Goal: Transaction & Acquisition: Purchase product/service

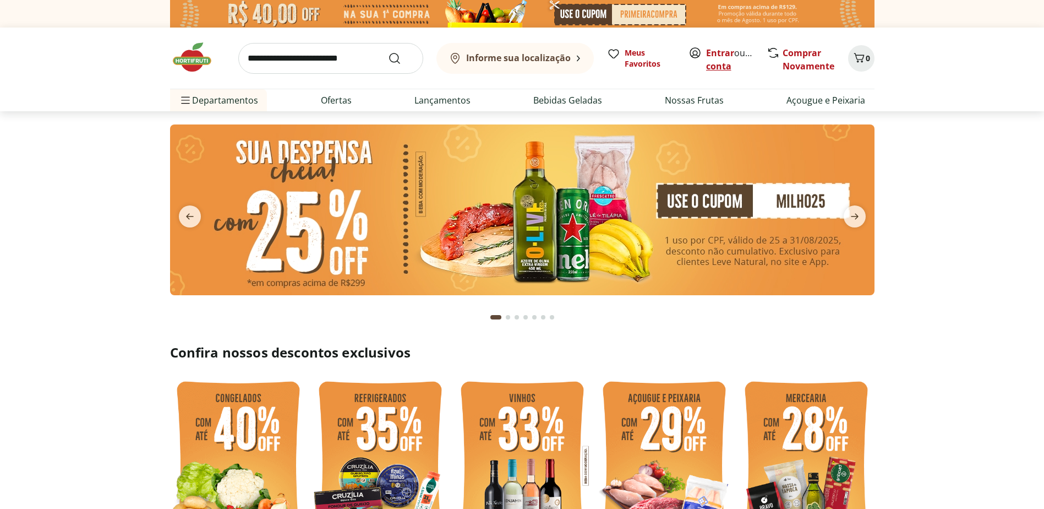
click at [736, 68] on link "Criar conta" at bounding box center [736, 59] width 61 height 25
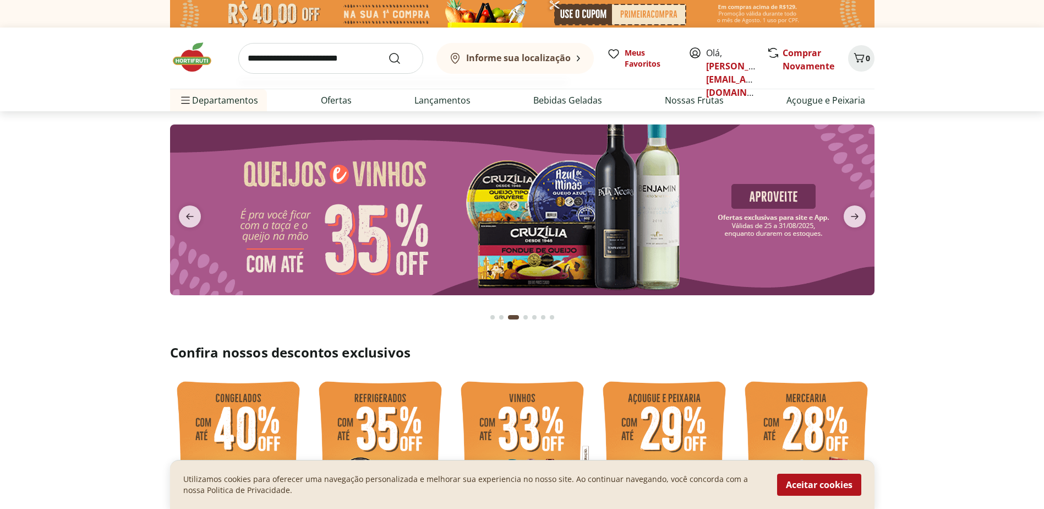
click at [336, 56] on input "search" at bounding box center [330, 58] width 185 height 31
type input "******"
click at [388, 52] on button "Submit Search" at bounding box center [401, 58] width 26 height 13
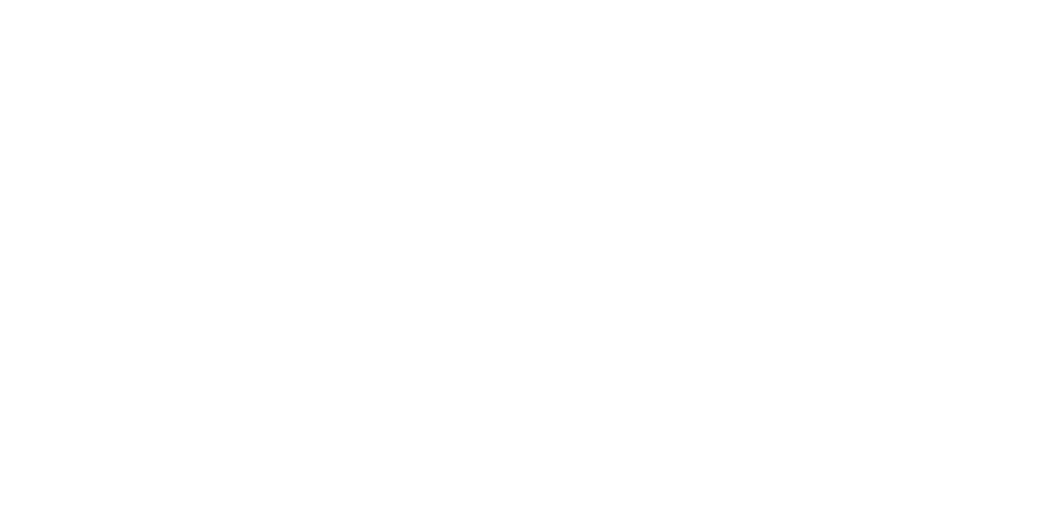
select select "**********"
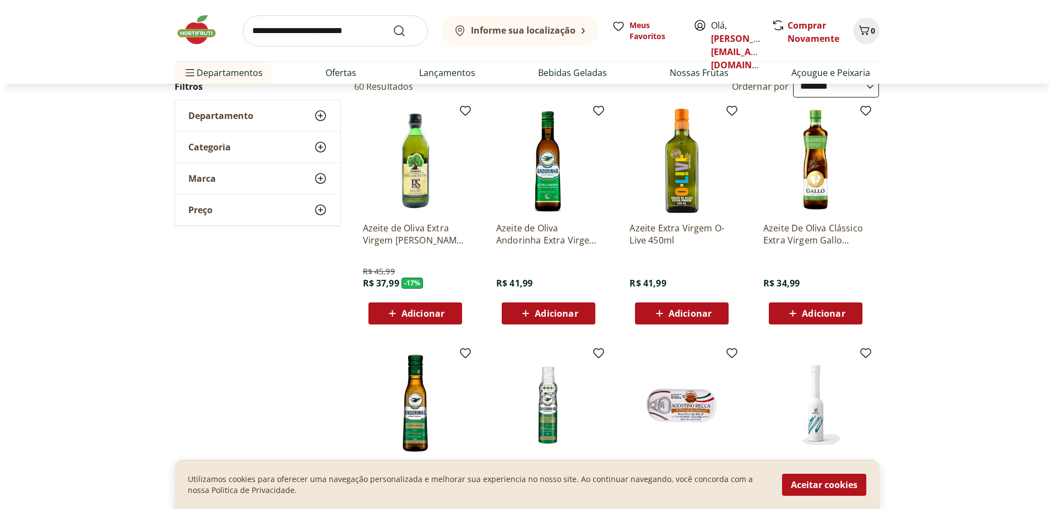
scroll to position [165, 0]
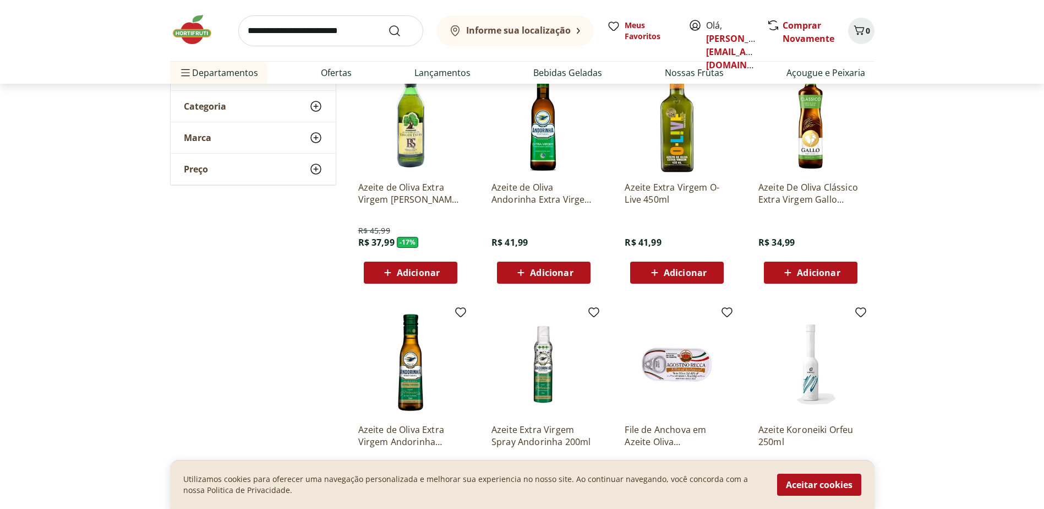
click at [814, 273] on span "Adicionar" at bounding box center [818, 272] width 43 height 9
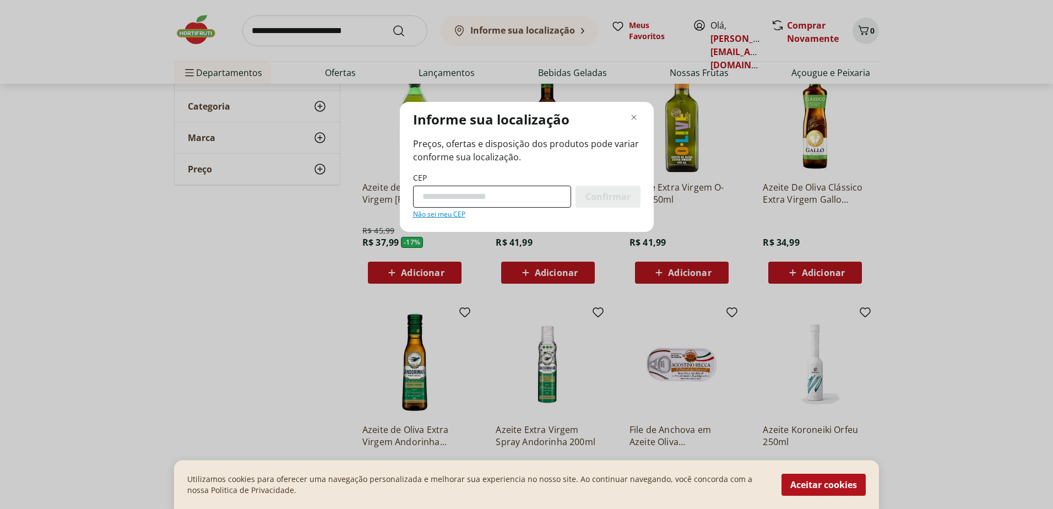
click at [487, 192] on input "CEP" at bounding box center [492, 197] width 158 height 22
type input "*********"
click at [609, 192] on span "Confirmar" at bounding box center [607, 196] width 45 height 9
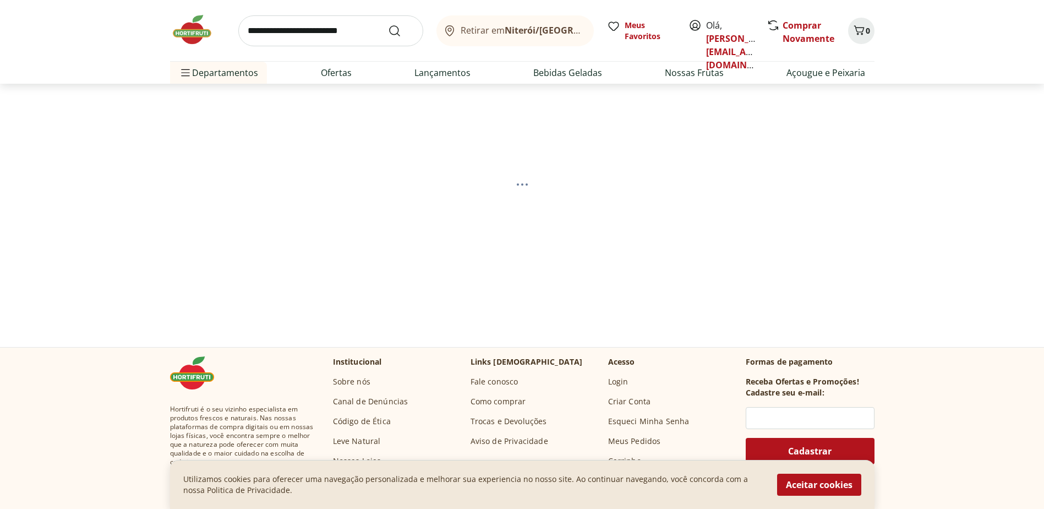
select select "**********"
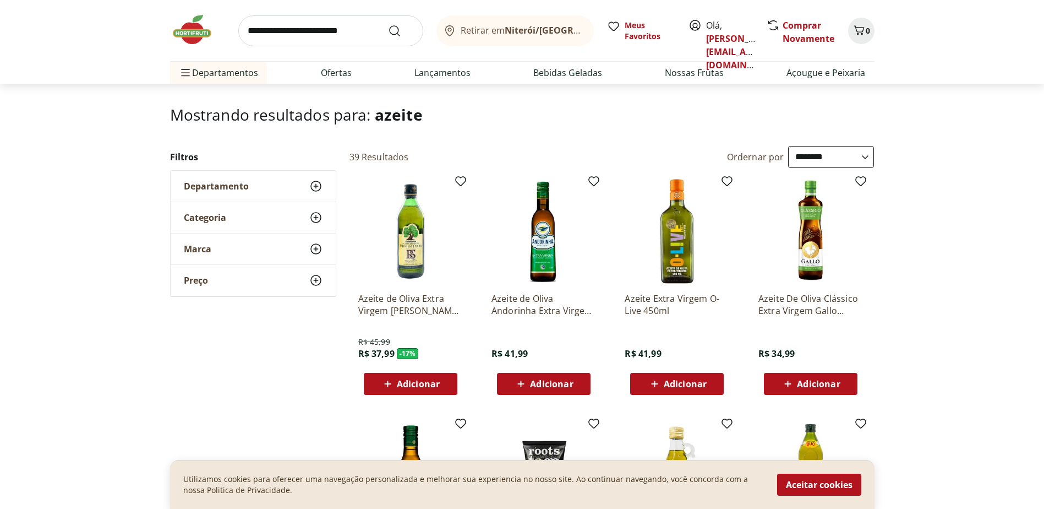
click at [535, 30] on b "Niterói/[GEOGRAPHIC_DATA]" at bounding box center [568, 30] width 126 height 12
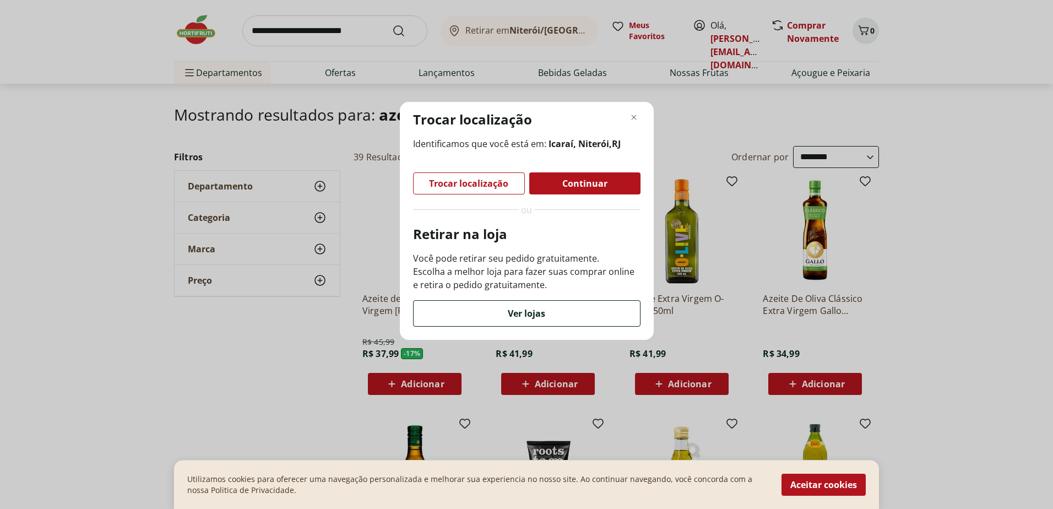
click at [514, 313] on span "Ver lojas" at bounding box center [526, 313] width 37 height 9
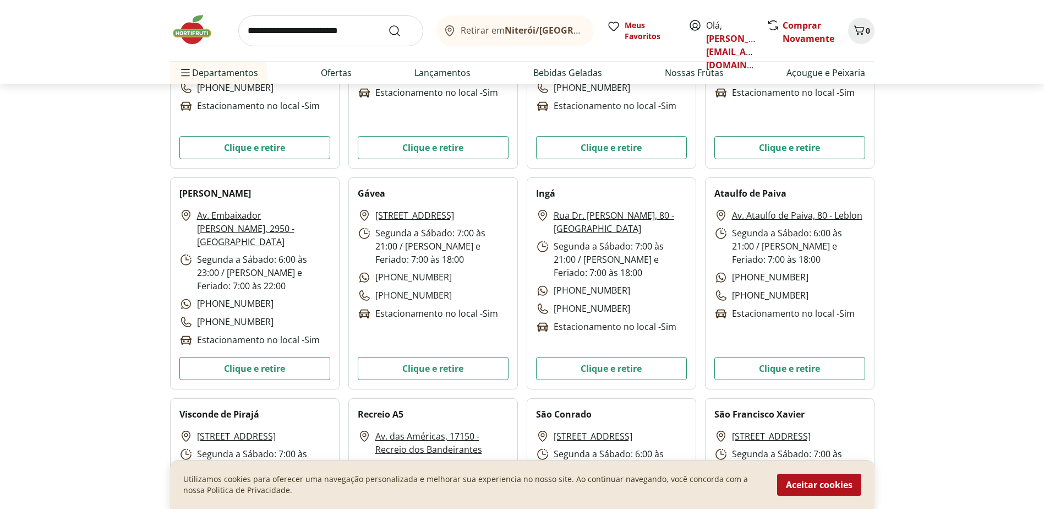
scroll to position [1707, 0]
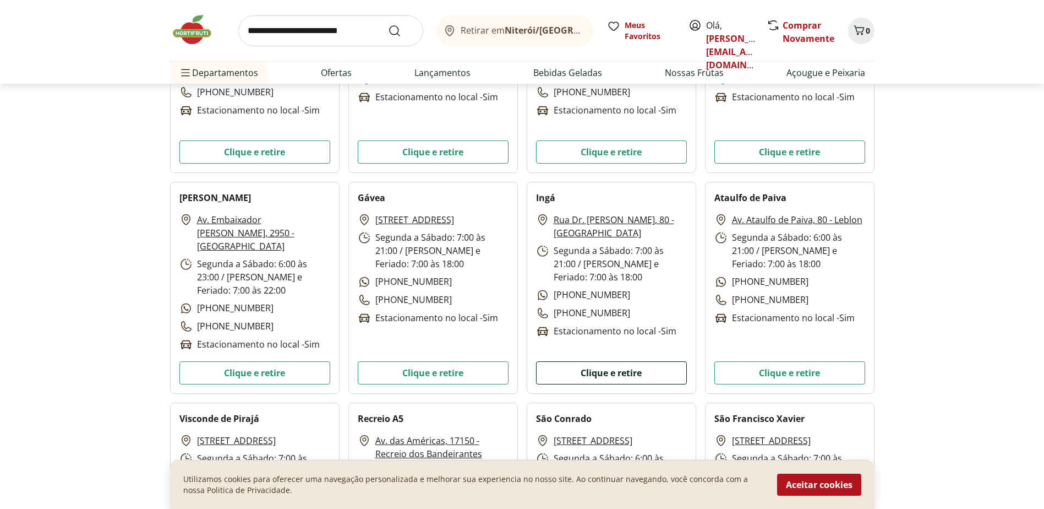
click at [599, 374] on button "Clique e retire" at bounding box center [611, 372] width 151 height 23
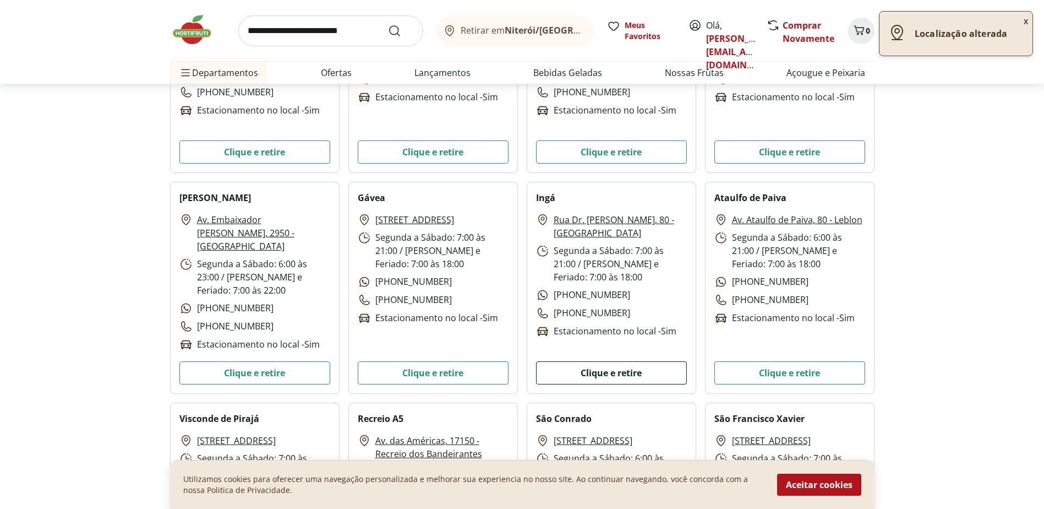
click at [605, 374] on button "Clique e retire" at bounding box center [611, 372] width 151 height 23
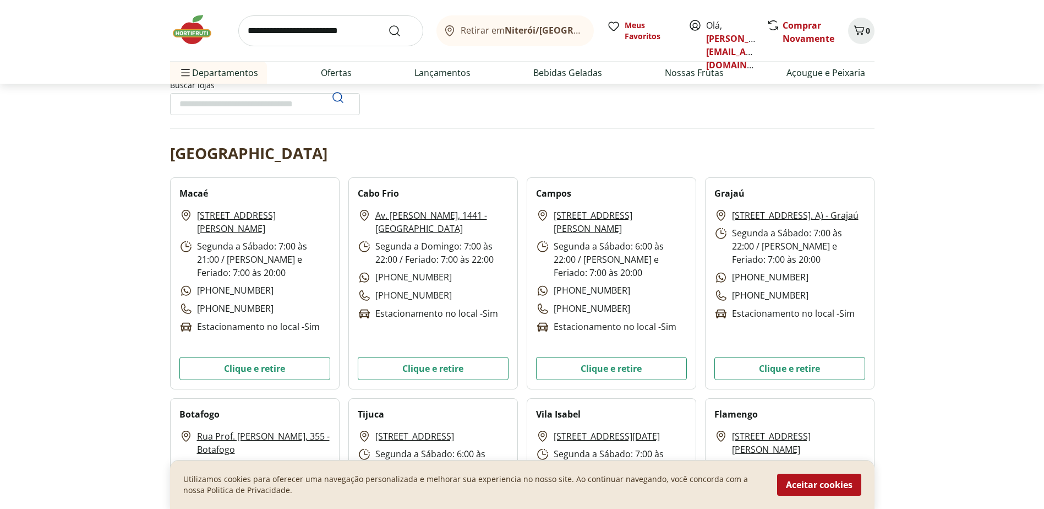
scroll to position [0, 0]
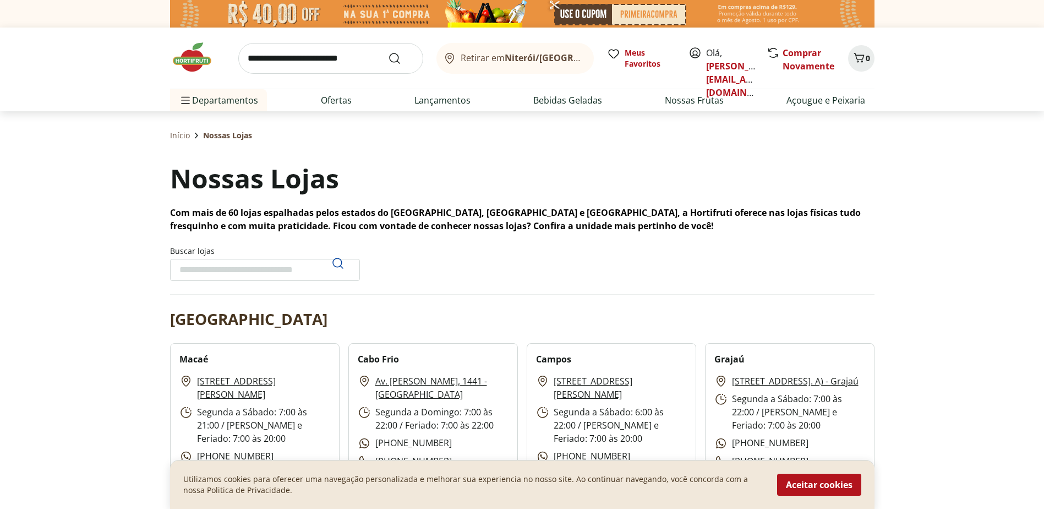
click at [346, 57] on input "search" at bounding box center [330, 58] width 185 height 31
type input "******"
click button "Submit Search" at bounding box center [401, 58] width 26 height 13
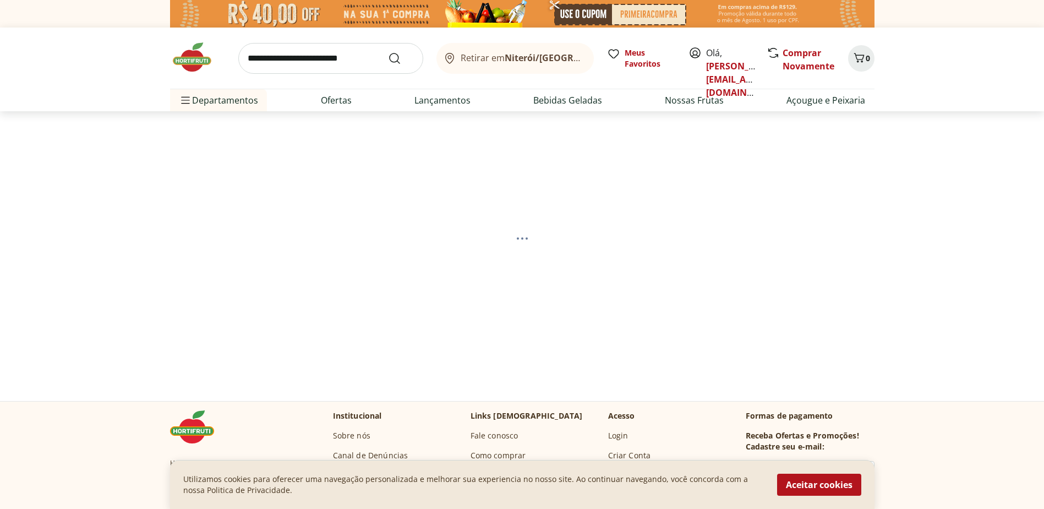
select select "**********"
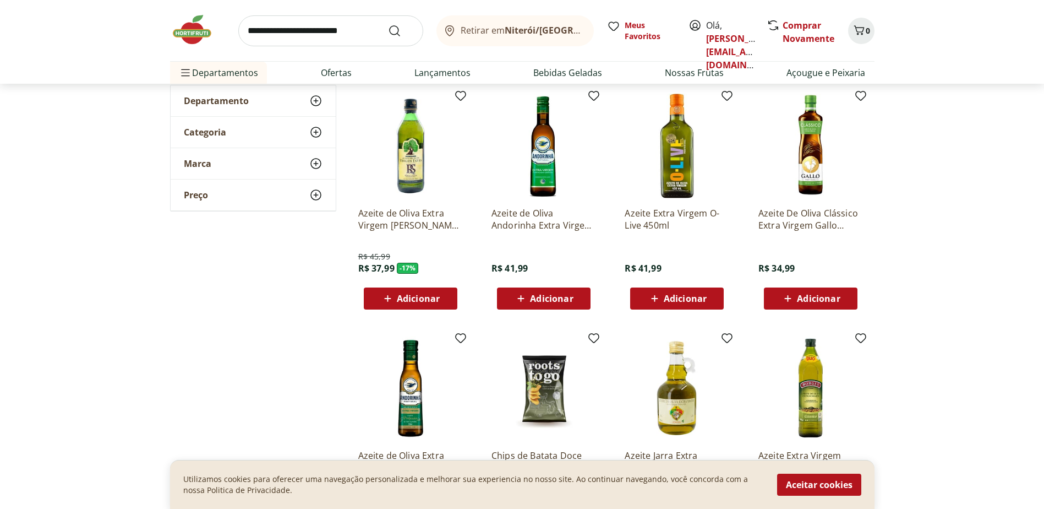
scroll to position [165, 0]
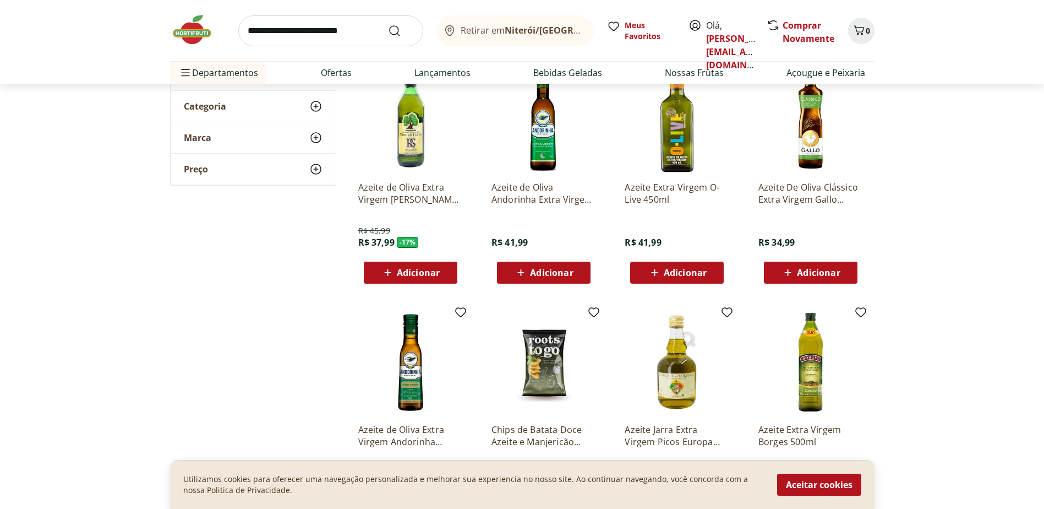
click at [791, 271] on icon at bounding box center [788, 272] width 14 height 13
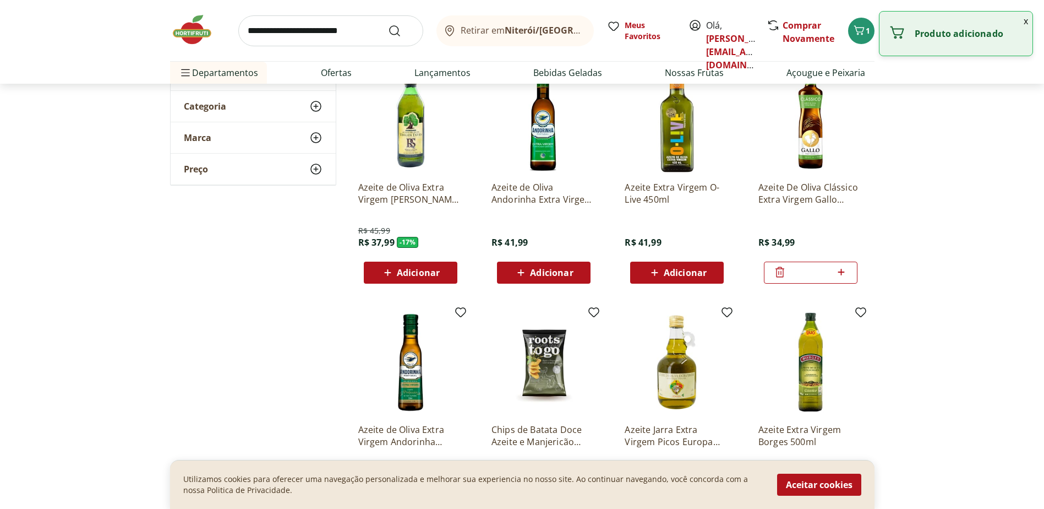
click at [845, 271] on icon at bounding box center [842, 271] width 14 height 13
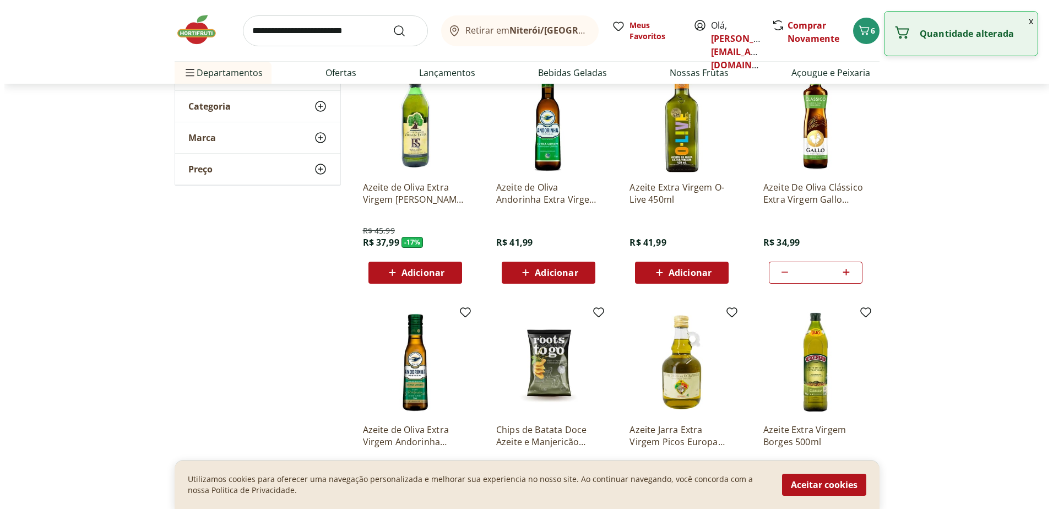
scroll to position [0, 0]
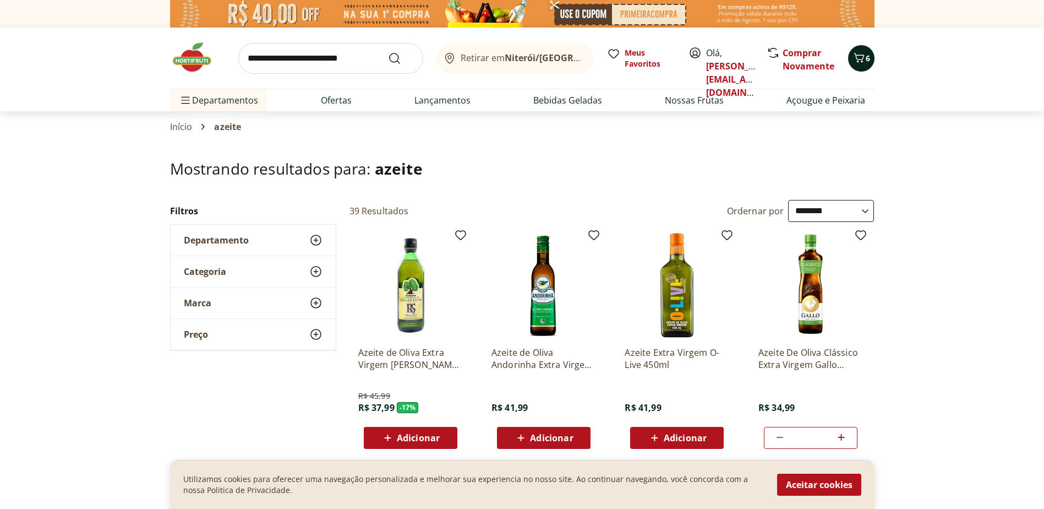
click at [859, 57] on icon "Carrinho" at bounding box center [859, 57] width 13 height 13
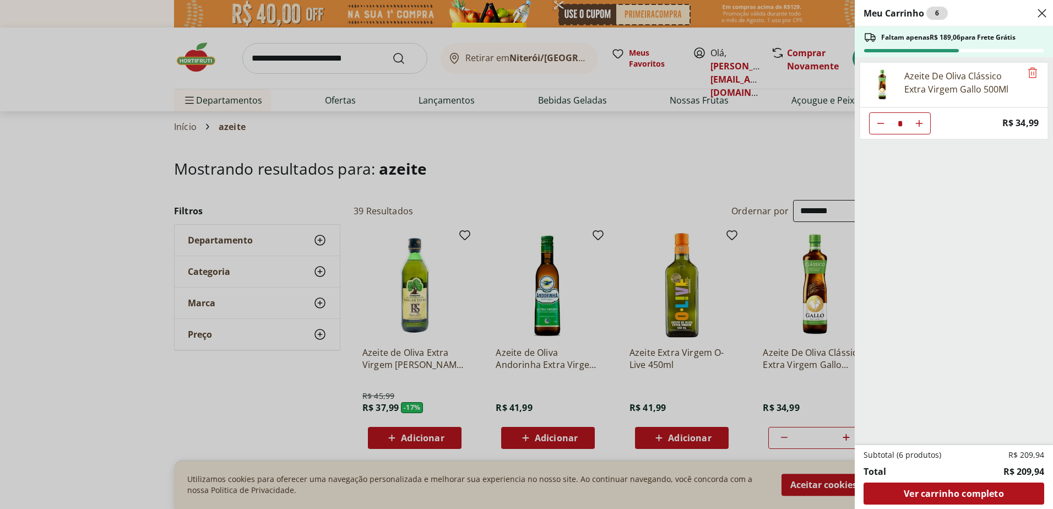
click at [876, 120] on icon "Diminuir Quantidade" at bounding box center [880, 123] width 9 height 9
type input "*"
click at [876, 120] on icon "Diminuir Quantidade" at bounding box center [880, 123] width 9 height 9
type input "*"
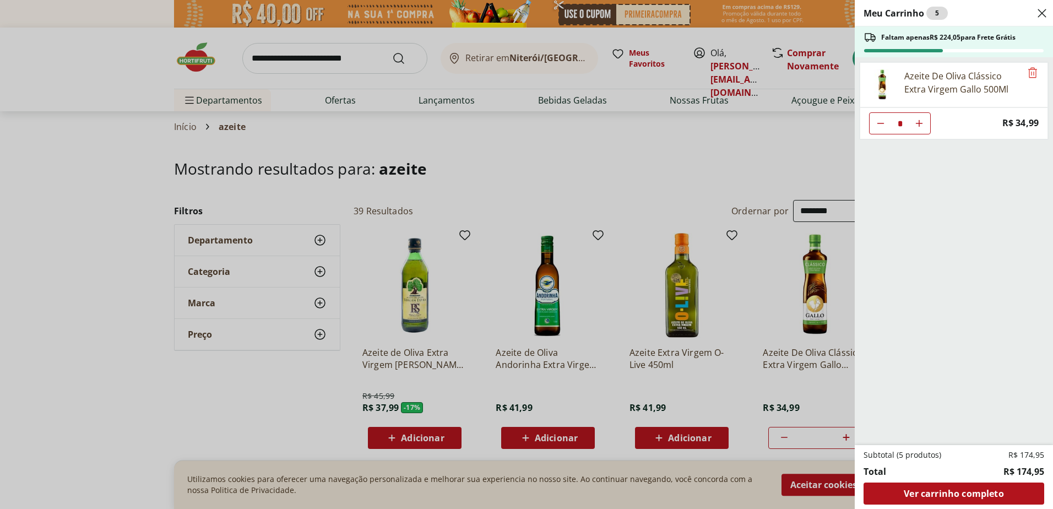
type input "*"
click at [917, 494] on span "Ver carrinho completo" at bounding box center [953, 493] width 100 height 9
